Goal: Information Seeking & Learning: Learn about a topic

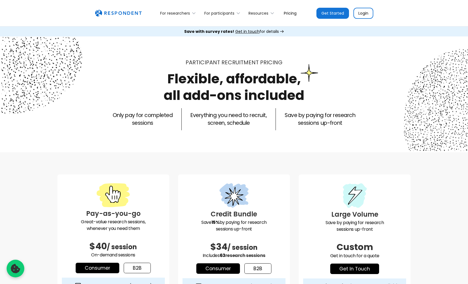
select select "unmoderated"
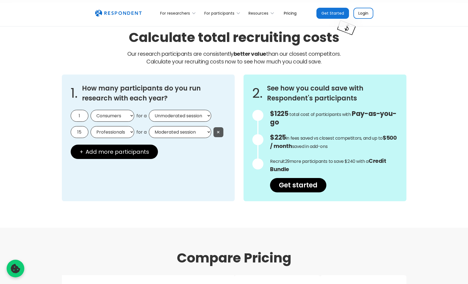
click at [218, 129] on button "×" at bounding box center [219, 132] width 10 height 10
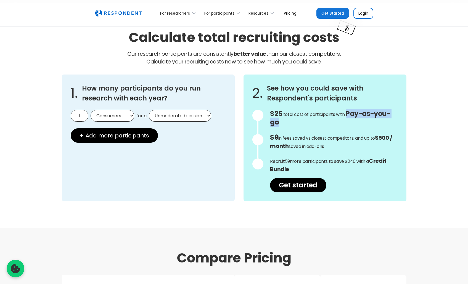
drag, startPoint x: 345, startPoint y: 115, endPoint x: 389, endPoint y: 123, distance: 44.4
click at [389, 123] on p "$25 Get in touch for the total cost of participants with Custom Pricing total c…" at bounding box center [333, 118] width 127 height 17
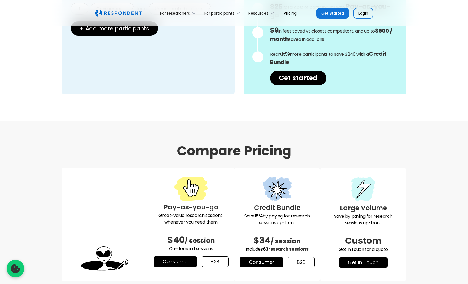
scroll to position [499, 0]
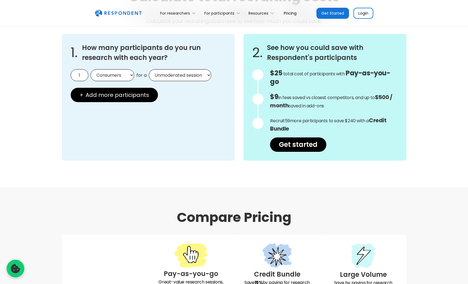
click at [87, 77] on input "1" at bounding box center [80, 75] width 18 height 12
type input "1"
click at [162, 75] on select "Moderated session Unmoderated session" at bounding box center [180, 75] width 62 height 12
click at [149, 69] on select "Moderated session Unmoderated session" at bounding box center [180, 75] width 62 height 12
click at [170, 77] on select "Moderated session Unmoderated session" at bounding box center [180, 75] width 62 height 12
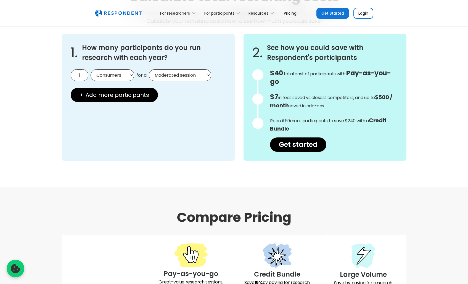
select select "unmoderated"
click at [149, 69] on select "Moderated session Unmoderated session" at bounding box center [180, 75] width 62 height 12
click at [287, 15] on link "Pricing" at bounding box center [291, 13] width 22 height 13
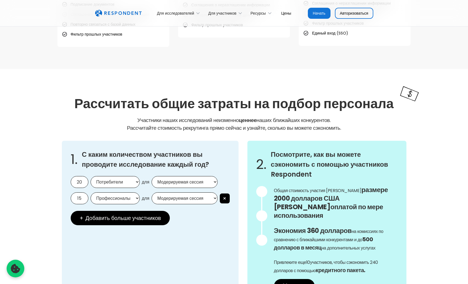
scroll to position [408, 0]
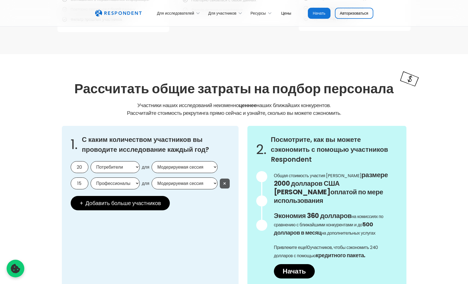
click at [224, 182] on font "×" at bounding box center [225, 184] width 4 height 8
click at [222, 182] on button "×" at bounding box center [225, 184] width 10 height 10
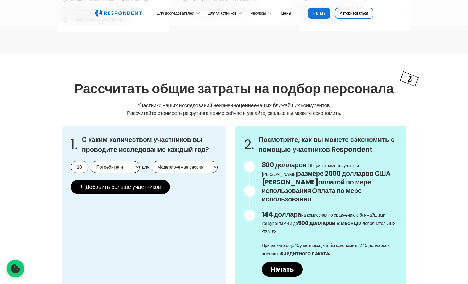
click at [79, 167] on input "20" at bounding box center [80, 167] width 18 height 12
type input "1"
click at [172, 167] on select "Модерируемая сессия Немодерируемая сессия" at bounding box center [185, 167] width 66 height 12
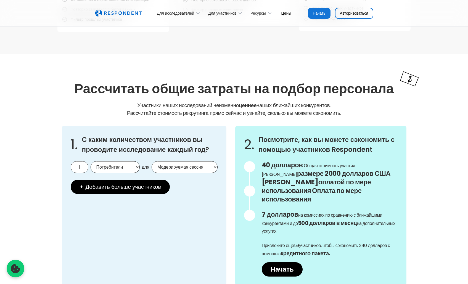
select select "unmoderated"
click at [152, 161] on select "Модерируемая сессия Немодерируемая сессия" at bounding box center [185, 167] width 66 height 12
click at [93, 169] on select "Потребители Профессионалы" at bounding box center [115, 167] width 49 height 12
select select "professionals"
click at [91, 161] on select "Потребители Профессионалы" at bounding box center [115, 167] width 49 height 12
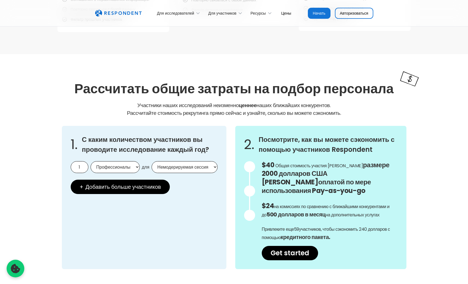
click at [185, 171] on select "Модерируемая сессия Немодерируемая сессия" at bounding box center [185, 167] width 66 height 12
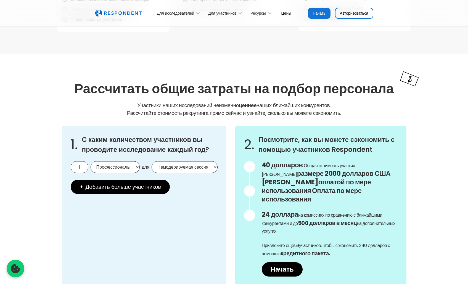
select select "moderated"
click at [152, 161] on select "Модерируемая сессия Немодерируемая сессия" at bounding box center [185, 167] width 66 height 12
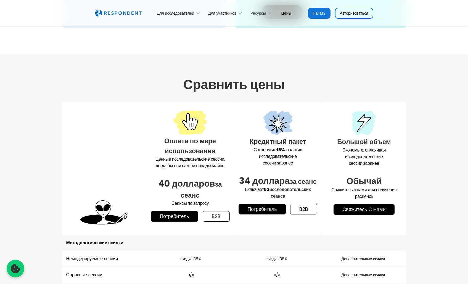
scroll to position [670, 0]
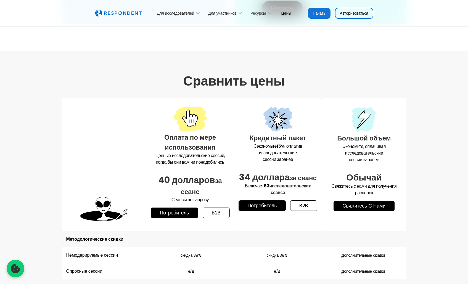
click at [216, 208] on link "b2b" at bounding box center [216, 213] width 27 height 11
click at [179, 210] on font "Потребитель" at bounding box center [174, 213] width 29 height 7
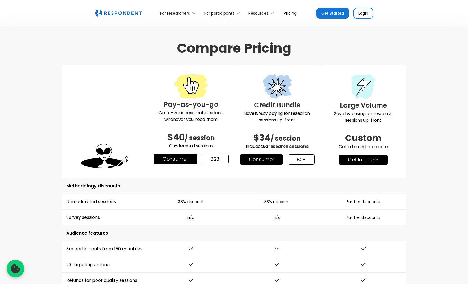
click at [209, 154] on link "b2b" at bounding box center [215, 159] width 27 height 11
click at [190, 154] on link "Consumer" at bounding box center [176, 159] width 44 height 11
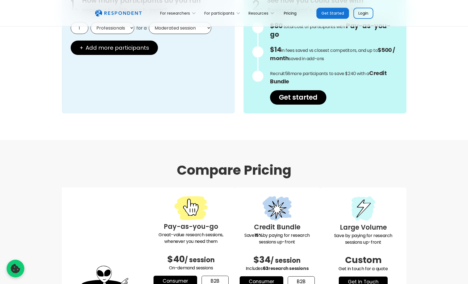
scroll to position [435, 0]
